Goal: Use online tool/utility: Use online tool/utility

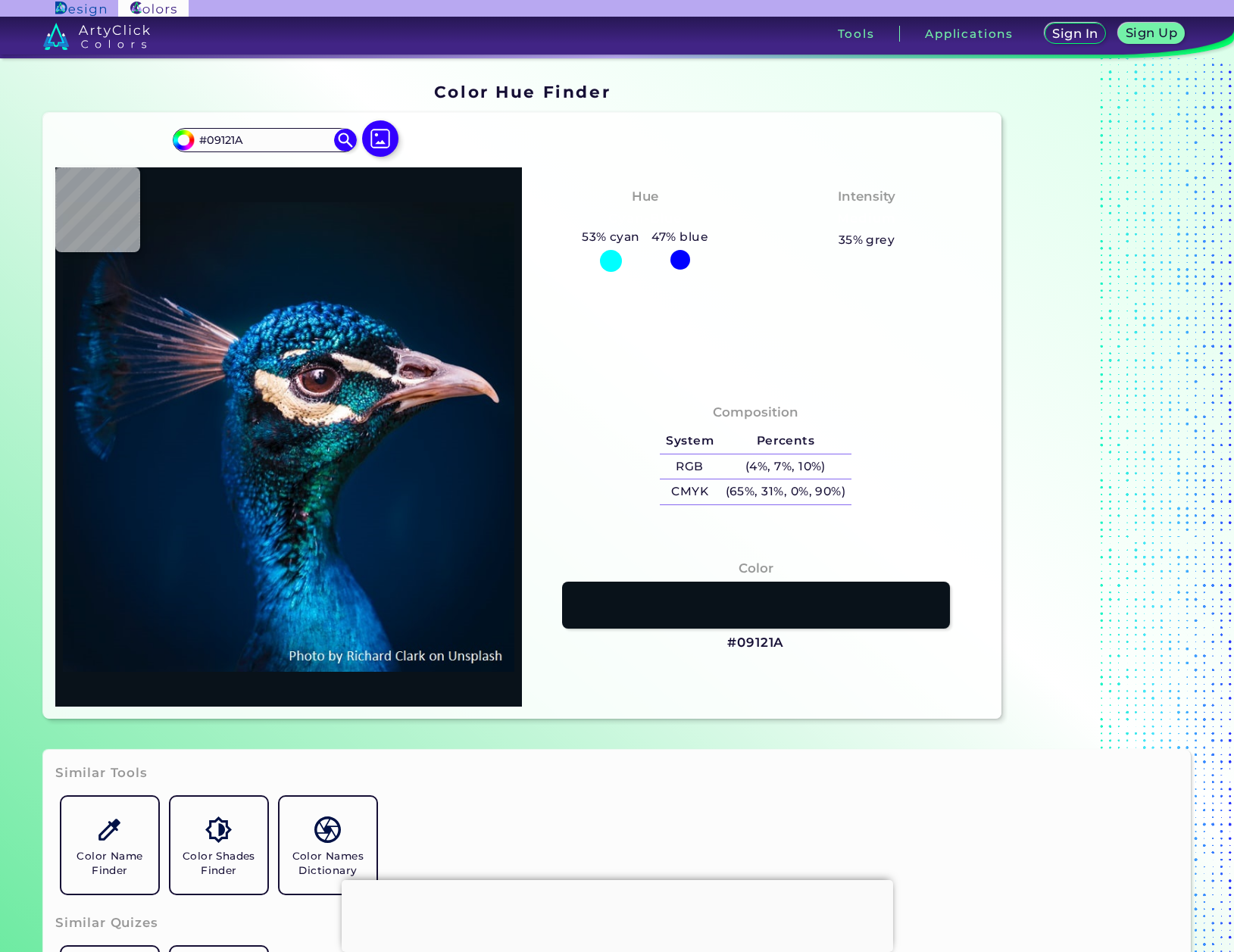
type input "#0a131a"
type input "#0A131A"
type input "#0a131e"
type input "#0A131E"
type input "#0a1622"
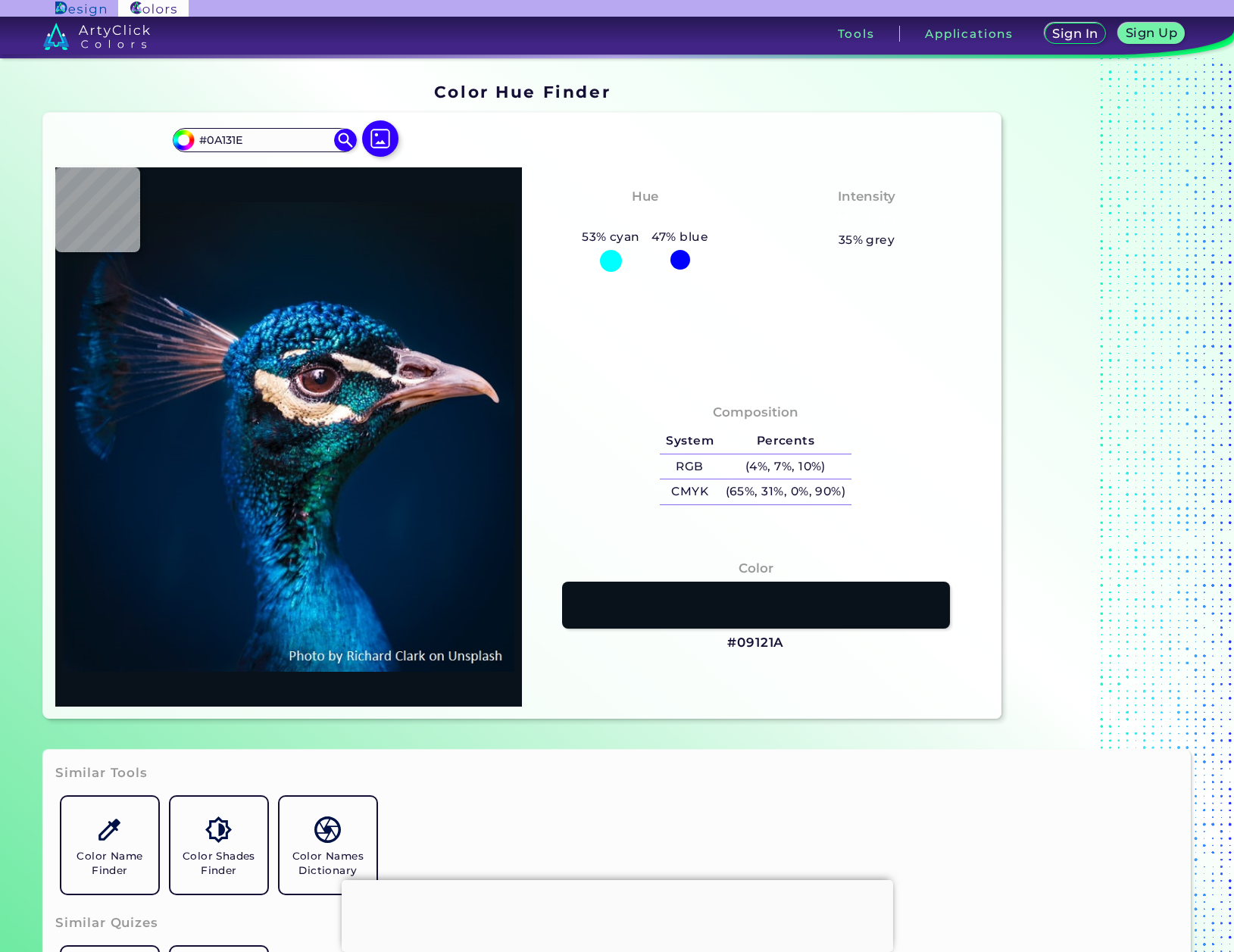
type input "#0A1622"
type input "#081525"
type input "#03192c"
type input "#03192C"
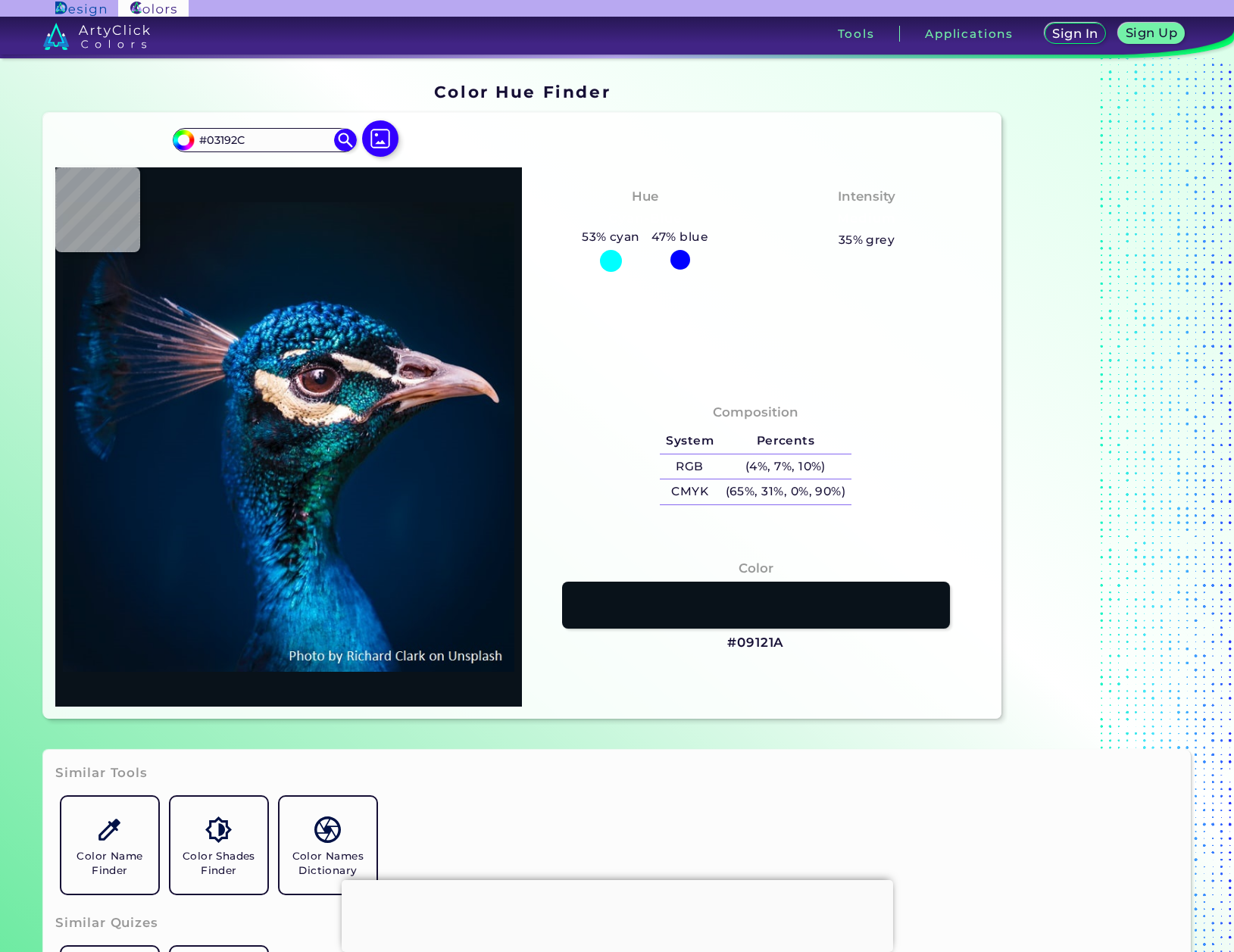
type input "#001b30"
type input "#001B30"
type input "#00192d"
type input "#00192D"
type input "#021526"
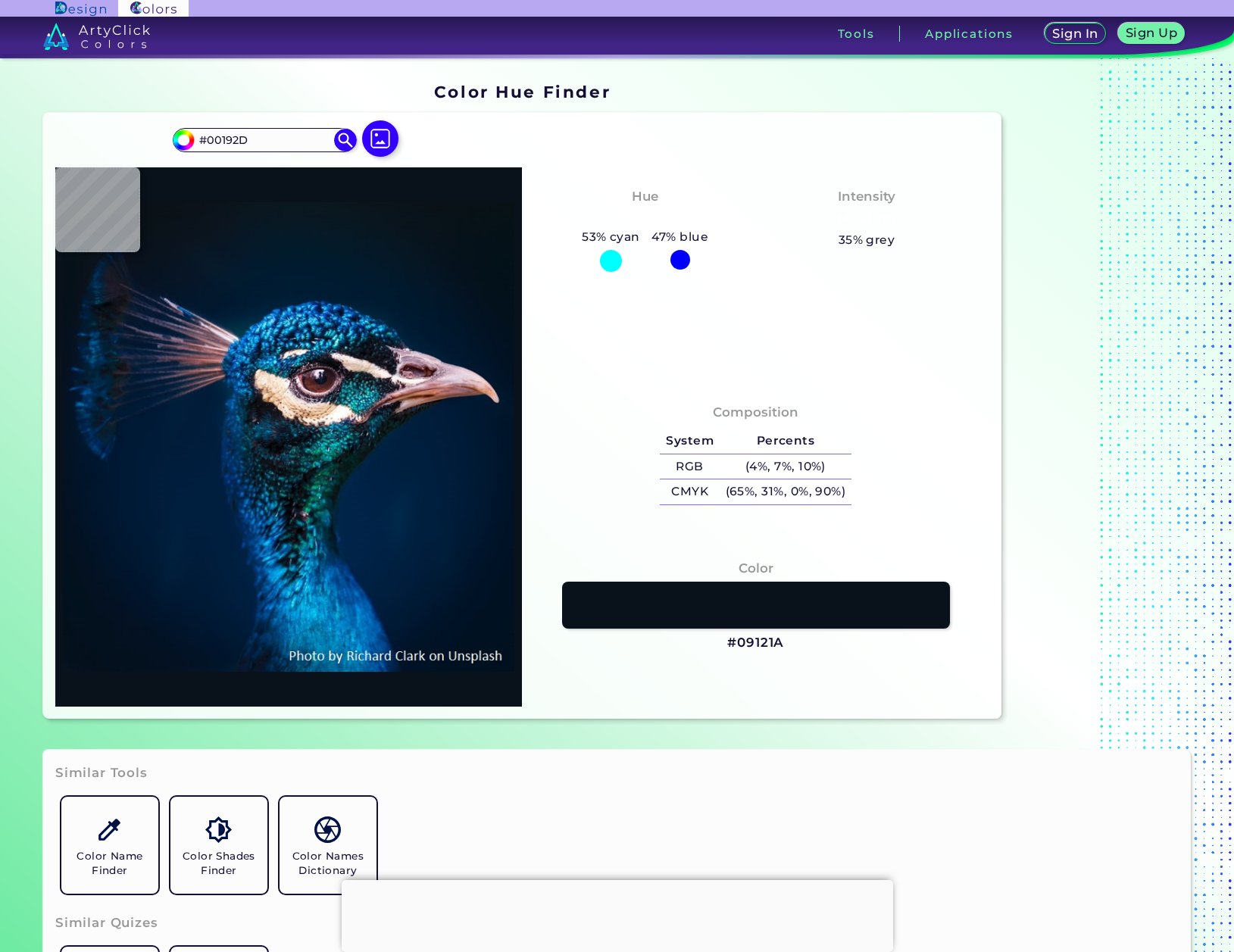
type input "#021526"
type input "#011120"
click at [555, 337] on div "#011120 #011120 Acadia ◉ Acid Green ◉ Aero Blue ◉ Alabaster ◉ Albescent White ◉…" at bounding box center [522, 415] width 958 height 606
type input "#03111c"
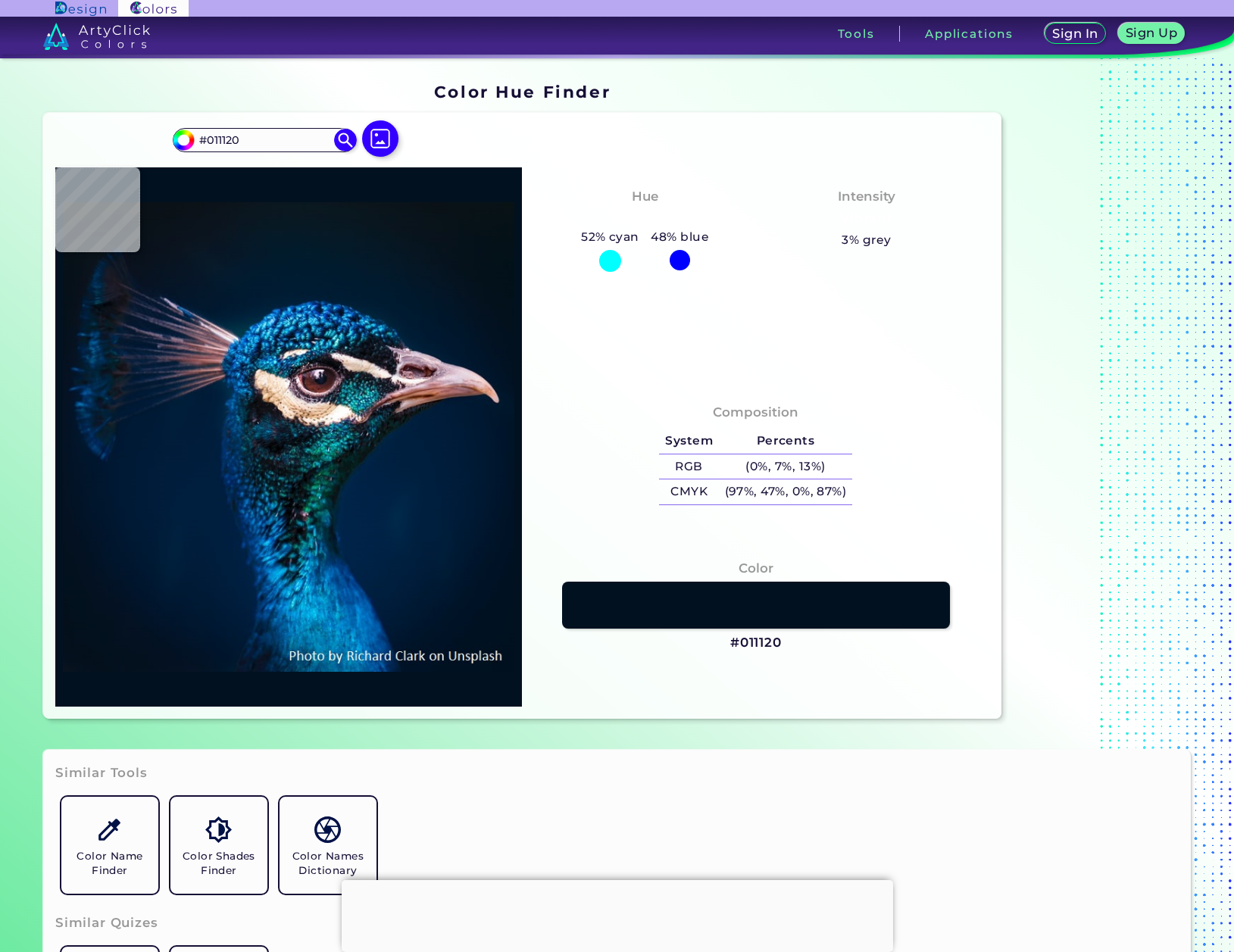
type input "#03111C"
type input "#021121"
type input "#021222"
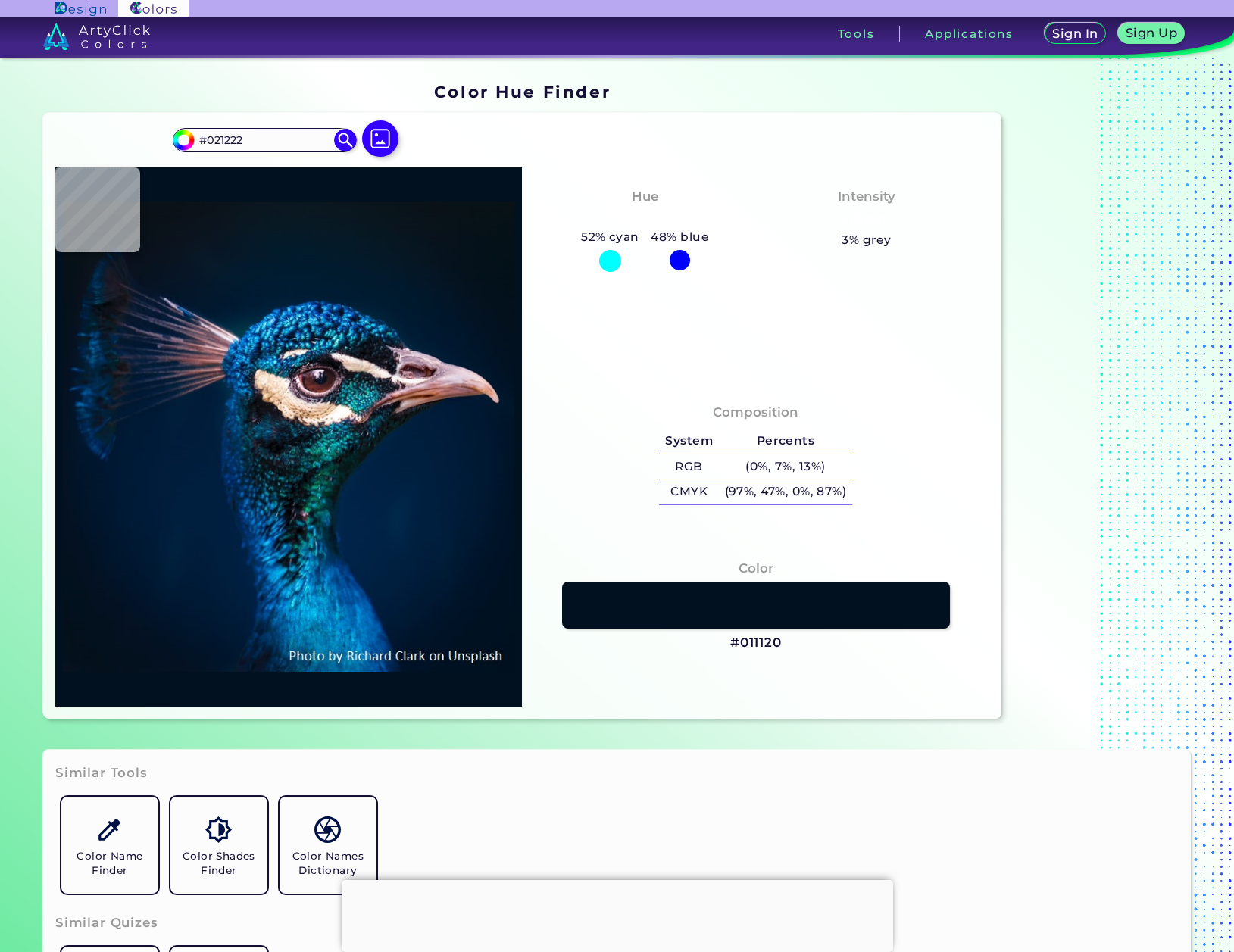
type input "#021323"
type input "#021426"
type input "#021627"
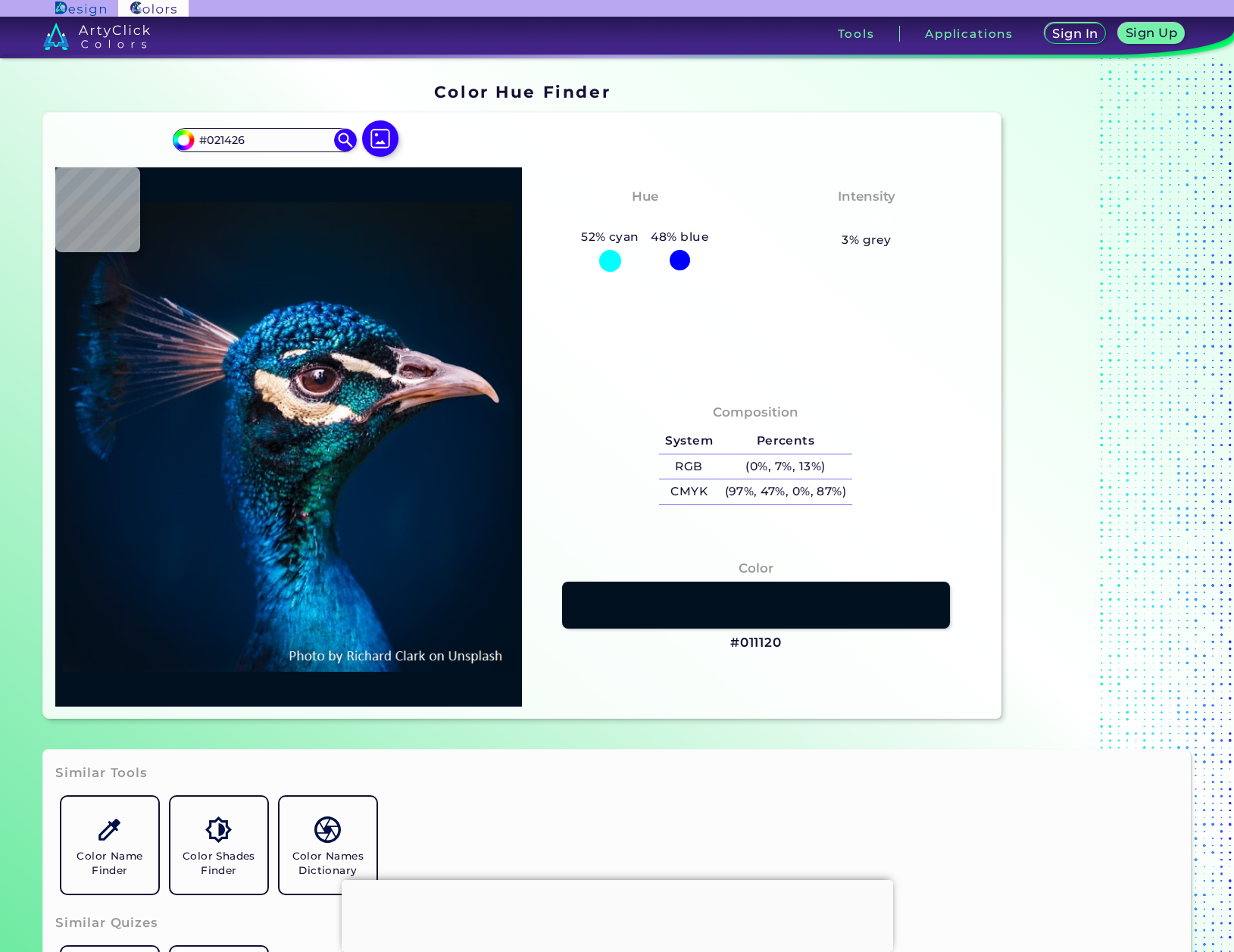
type input "#021627"
type input "#02172a"
type input "#02172A"
type input "#01182a"
type input "#01182A"
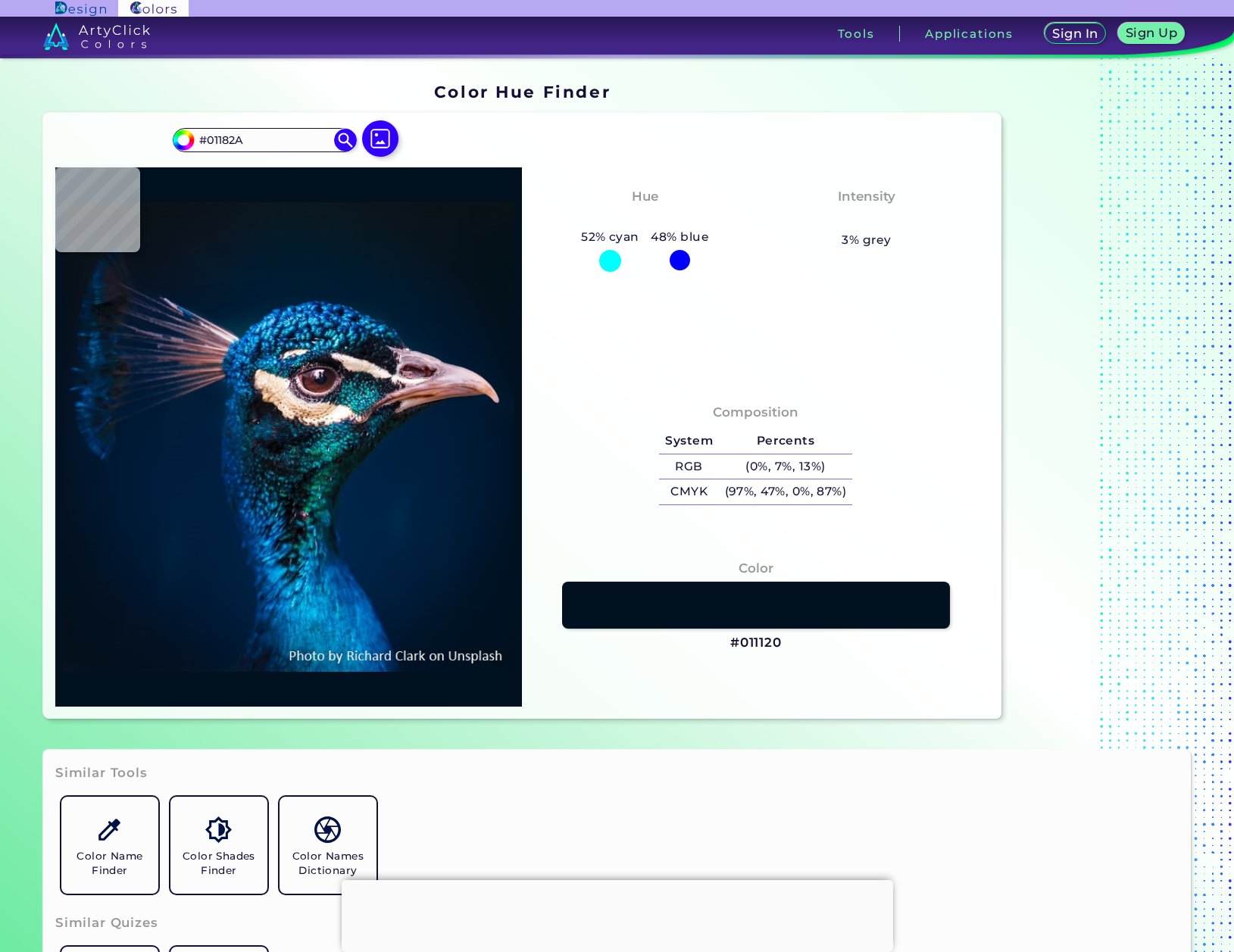
type input "#00192d"
type input "#00192D"
type input "#011a2e"
type input "#011A2E"
type input "#001b30"
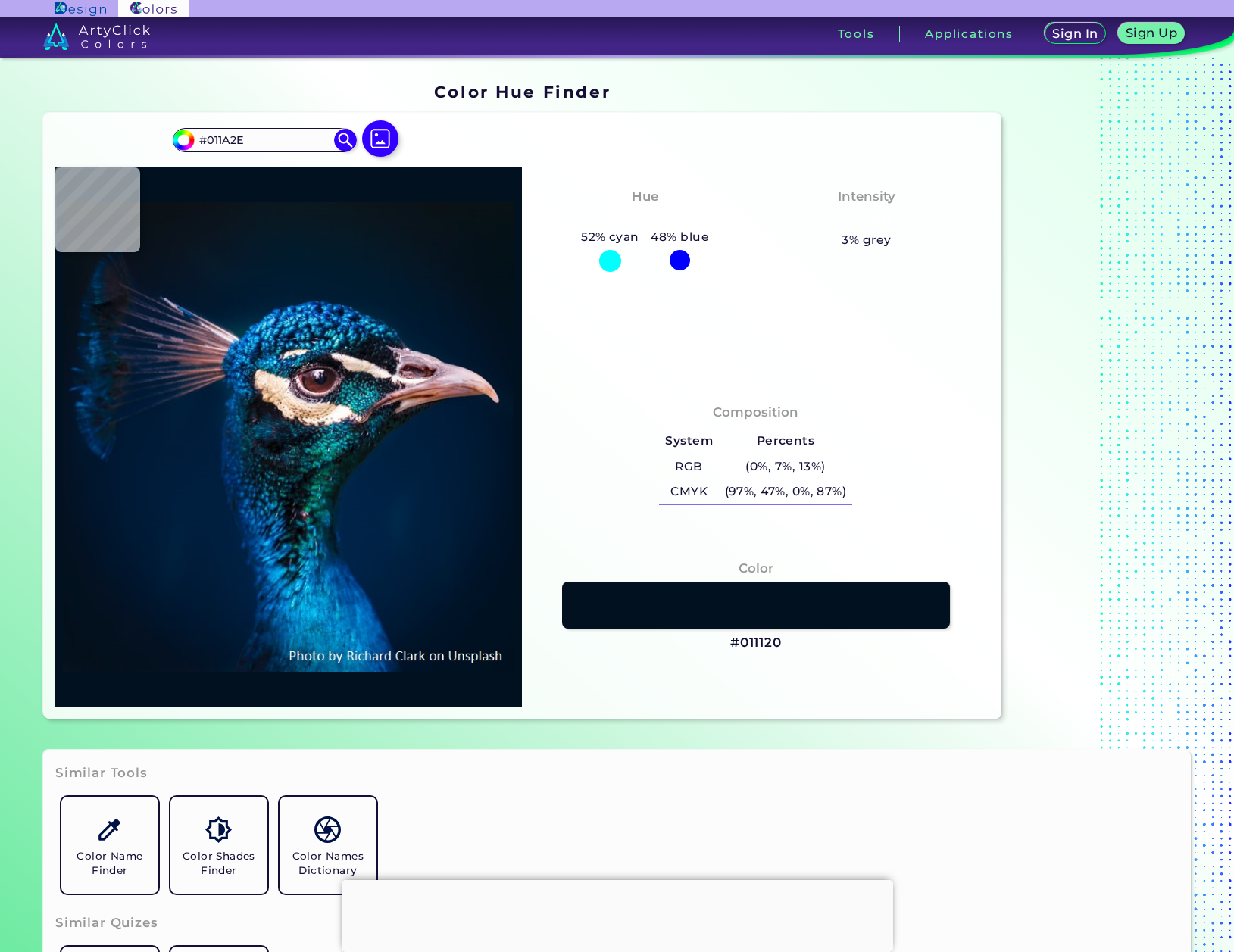
type input "#001B30"
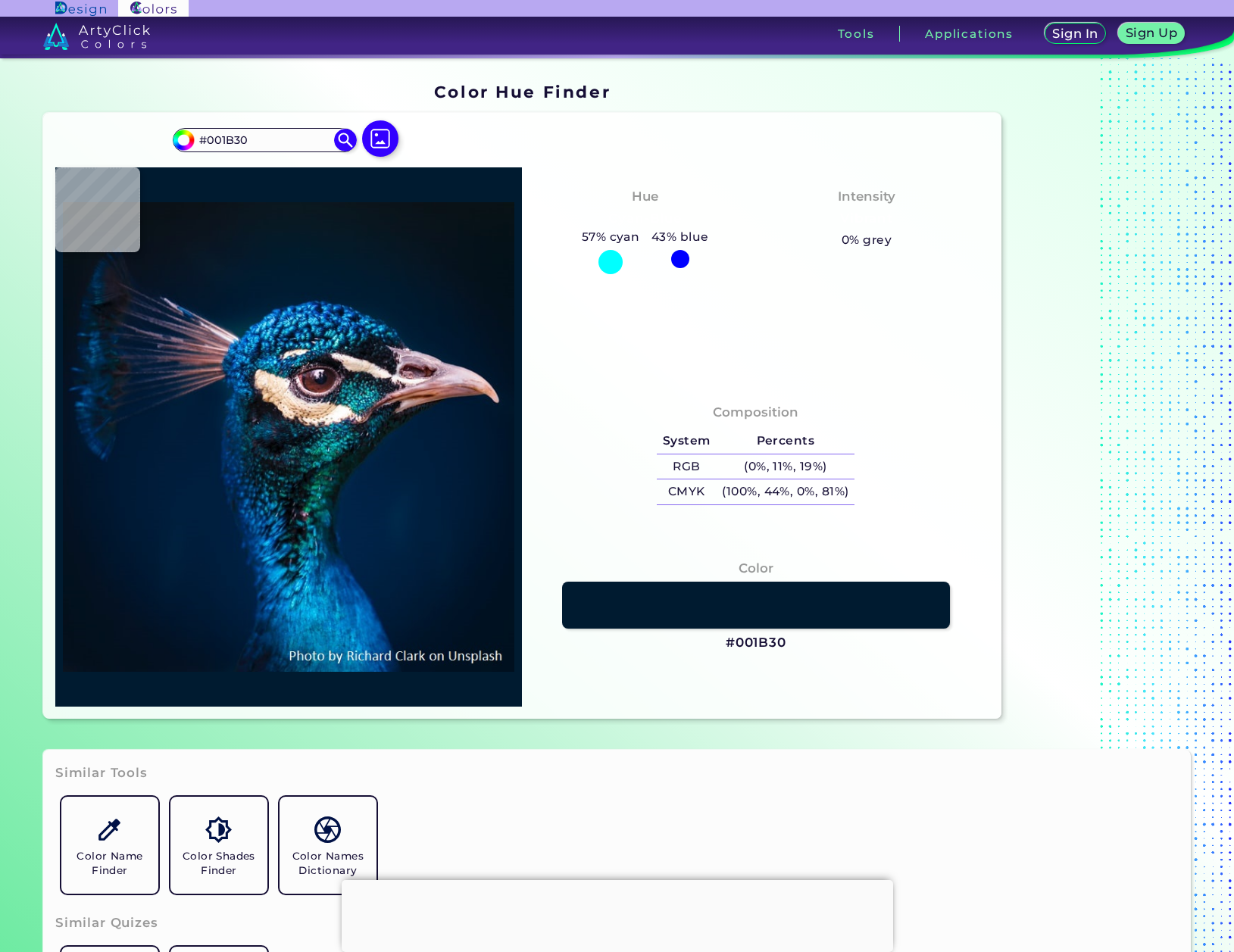
type input "#001c31"
type input "#001C31"
type input "#011b34"
type input "#011B34"
type input "#011835"
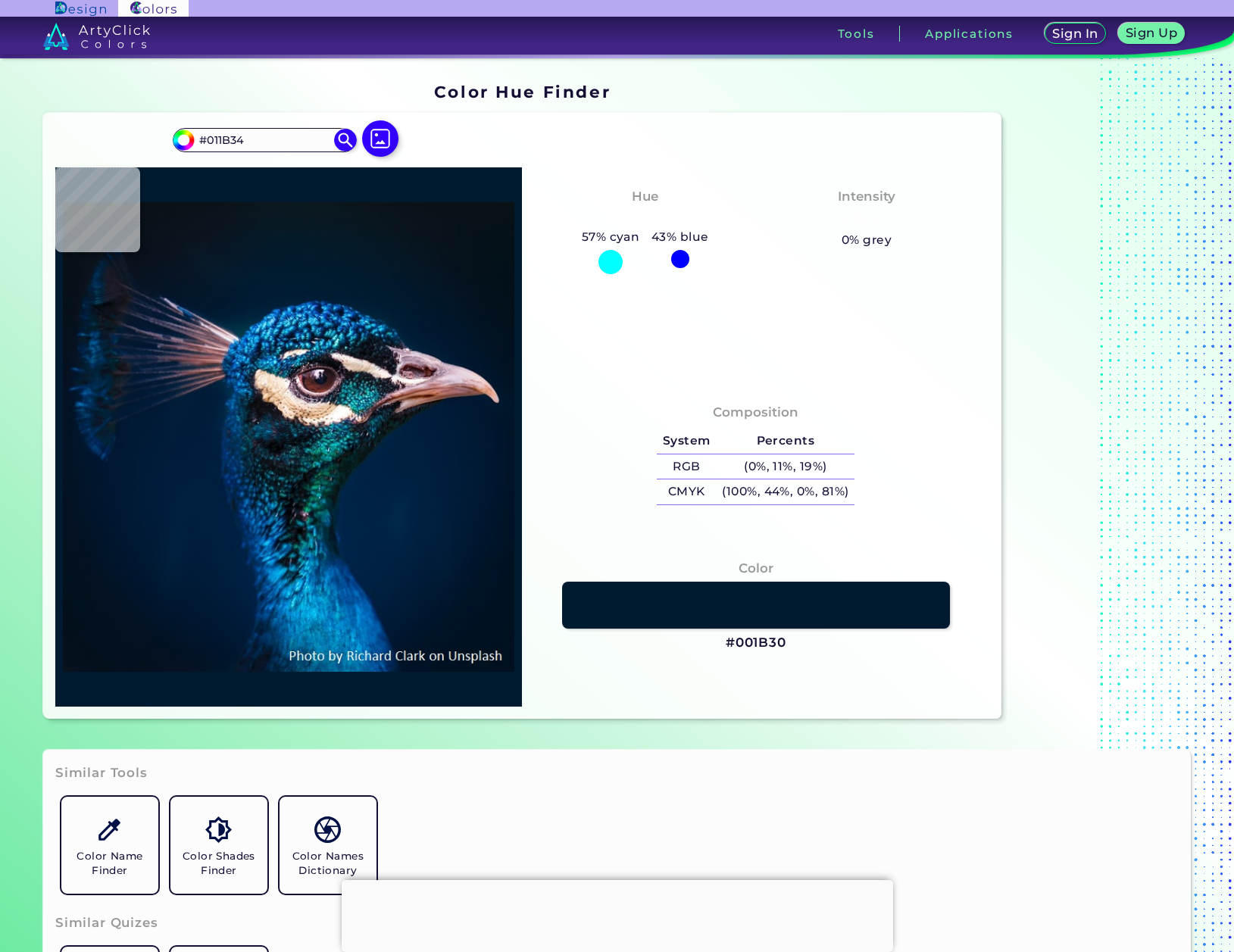
type input "#011835"
type input "#05172b"
type input "#05172B"
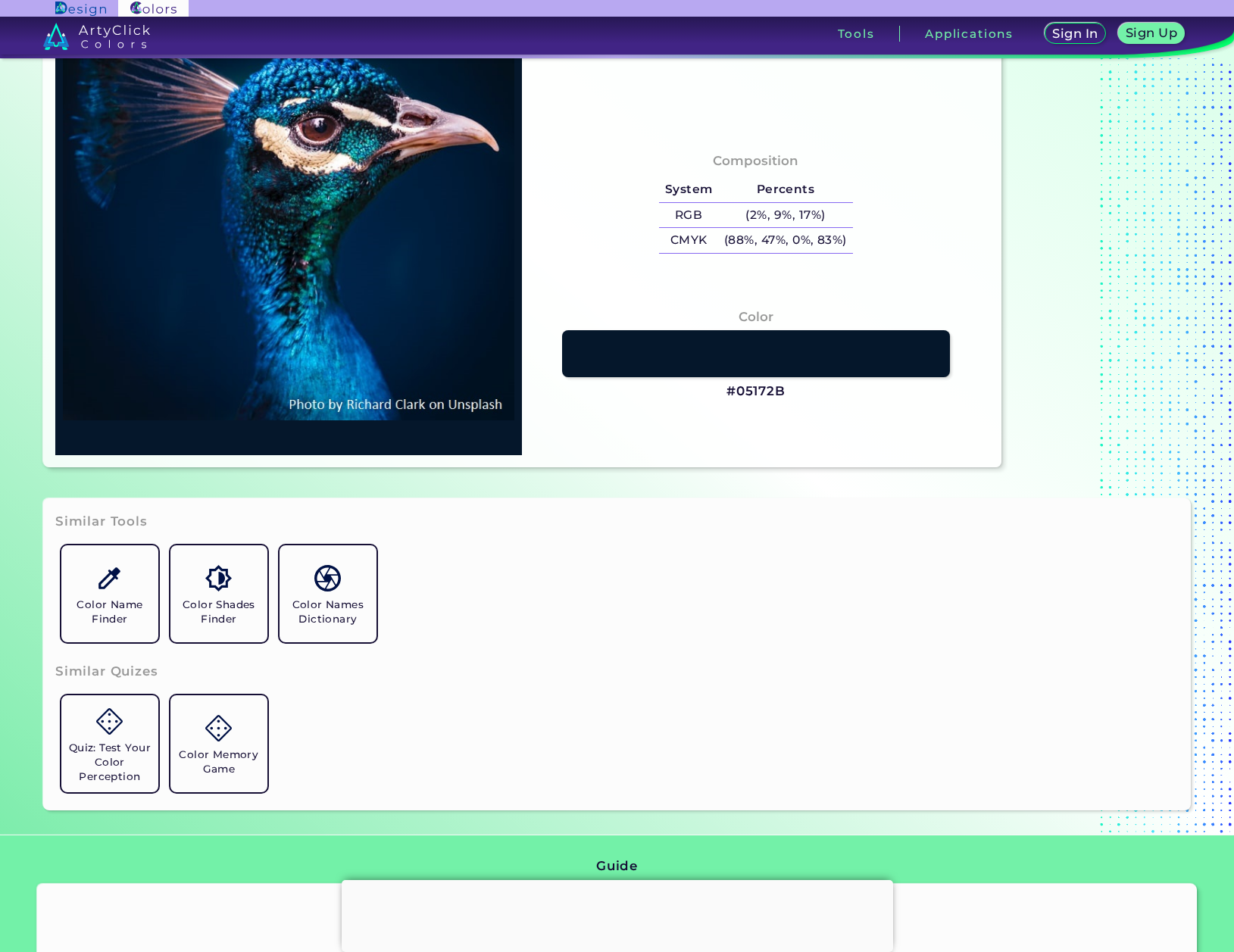
scroll to position [322, 0]
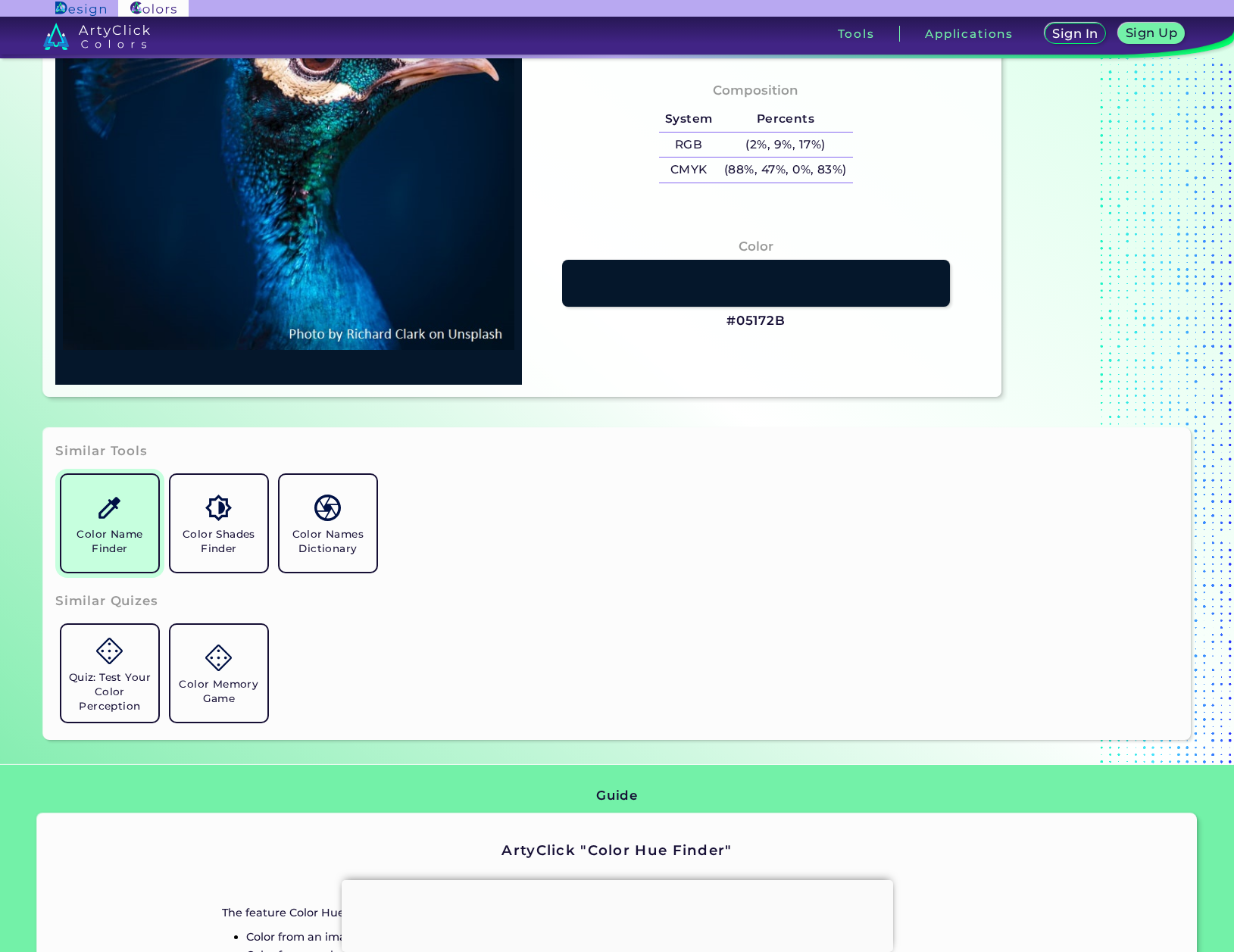
click at [129, 544] on h5 "Color Name Finder" at bounding box center [109, 542] width 85 height 29
